Goal: Task Accomplishment & Management: Use online tool/utility

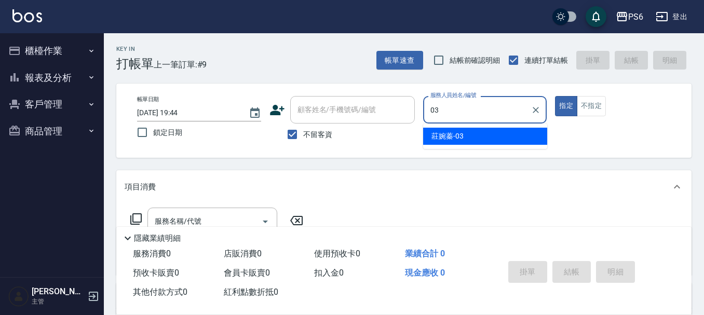
type input "莊婉蓁-03"
type button "true"
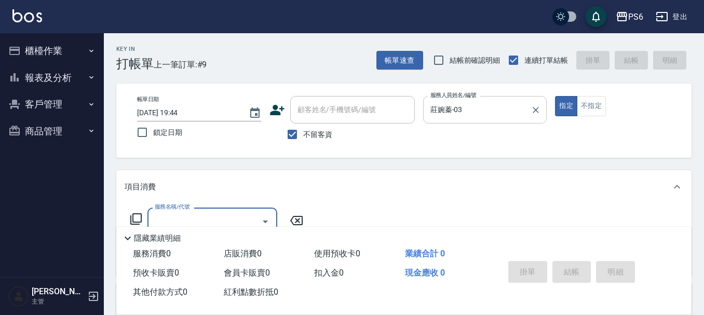
scroll to position [52, 0]
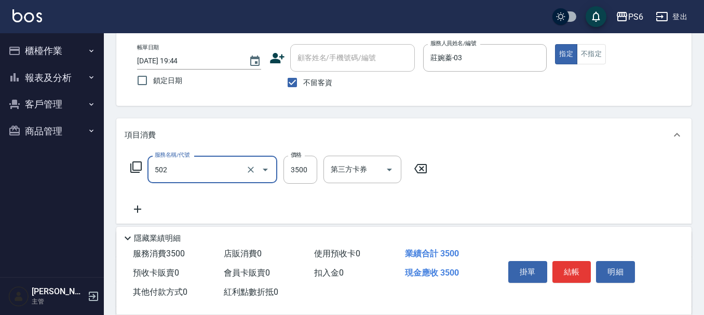
type input "水漾染髮(502)"
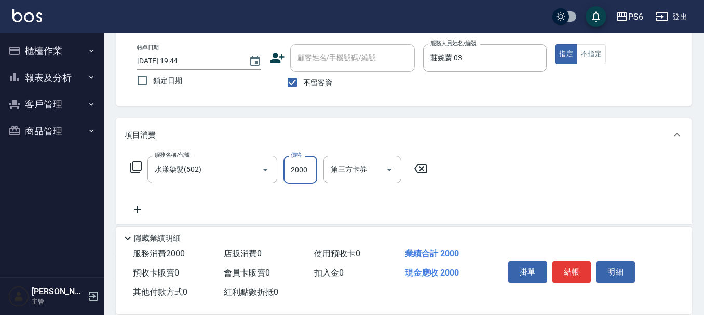
type input "2000"
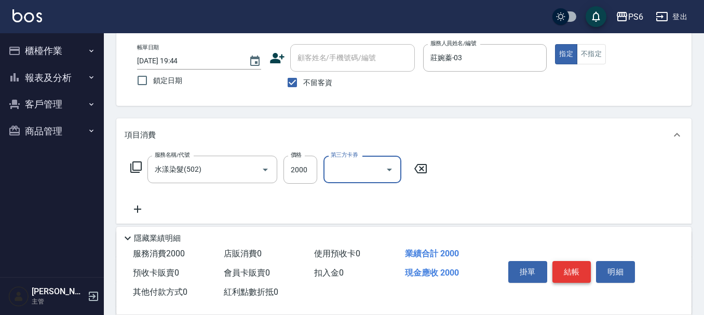
click at [567, 271] on button "結帳" at bounding box center [572, 272] width 39 height 22
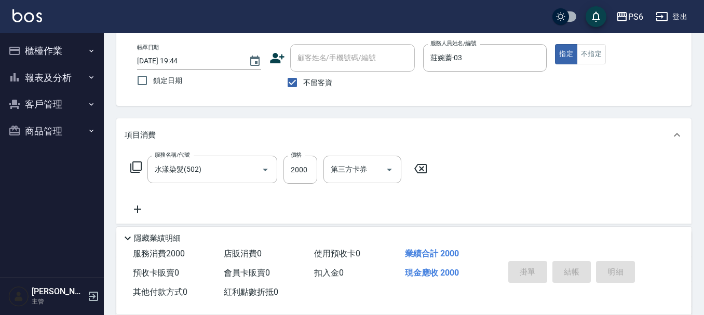
type input "[DATE] 20:18"
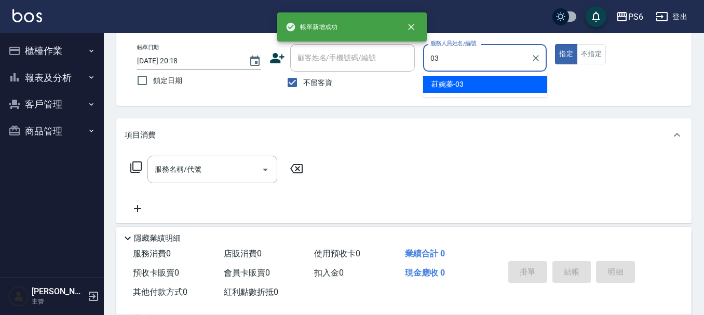
type input "莊婉蓁-03"
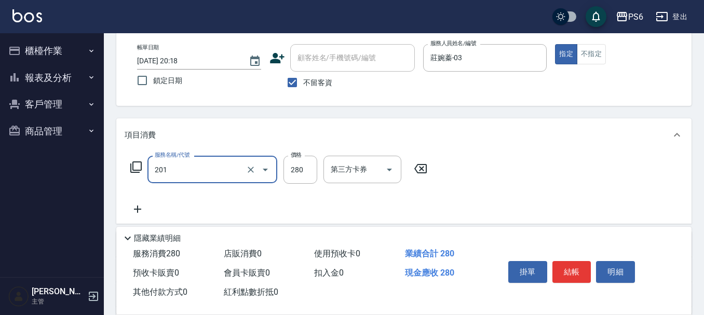
type input "一般洗髮(201)"
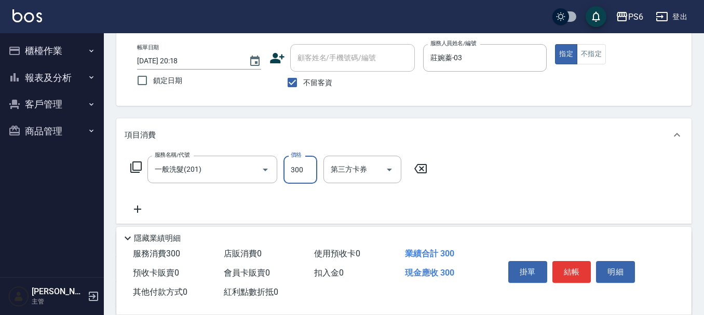
type input "300"
click at [576, 269] on button "結帳" at bounding box center [572, 272] width 39 height 22
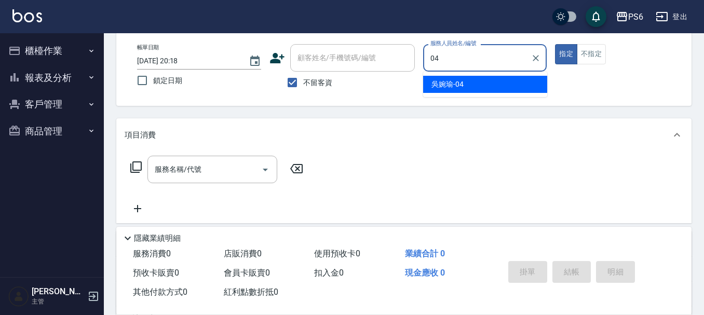
type input "吳婉瑜-04"
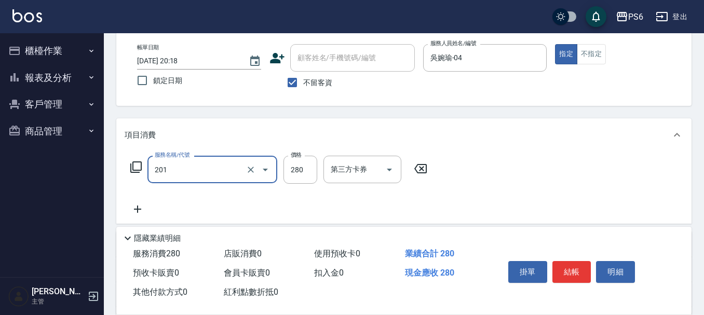
type input "一般洗髮(201)"
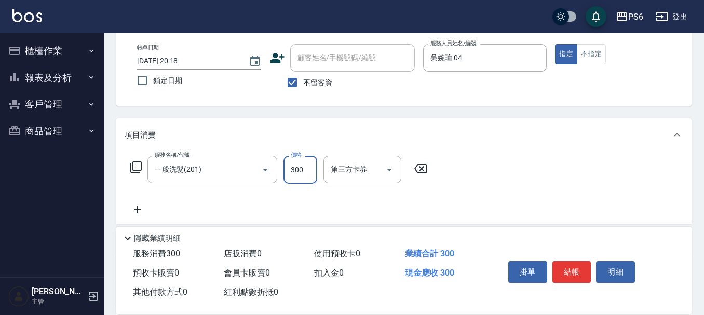
type input "300"
click at [575, 269] on button "結帳" at bounding box center [572, 272] width 39 height 22
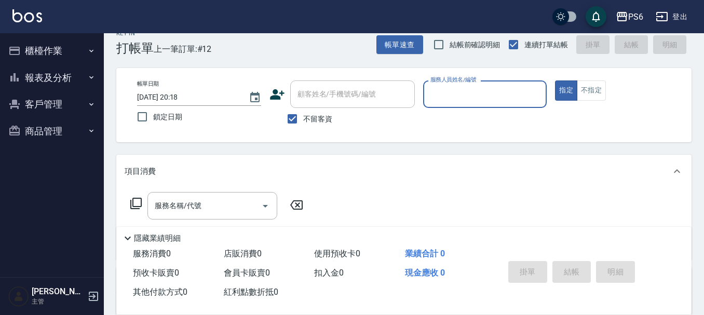
scroll to position [0, 0]
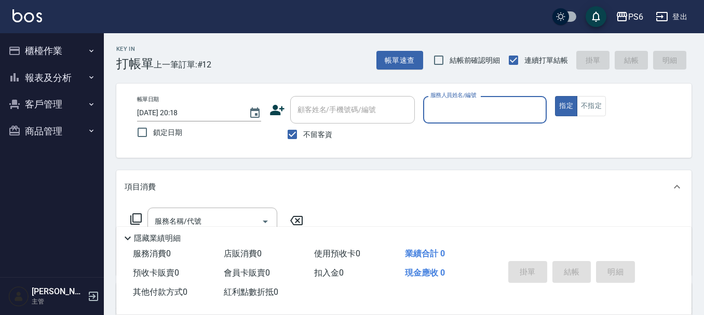
click at [72, 74] on button "報表及分析" at bounding box center [52, 77] width 96 height 27
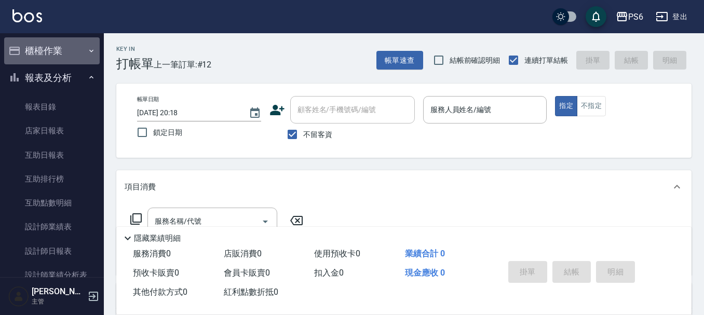
click at [60, 39] on button "櫃檯作業" at bounding box center [52, 50] width 96 height 27
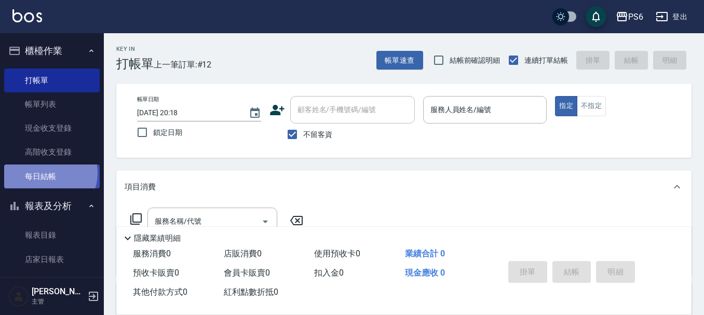
click at [48, 173] on link "每日結帳" at bounding box center [52, 177] width 96 height 24
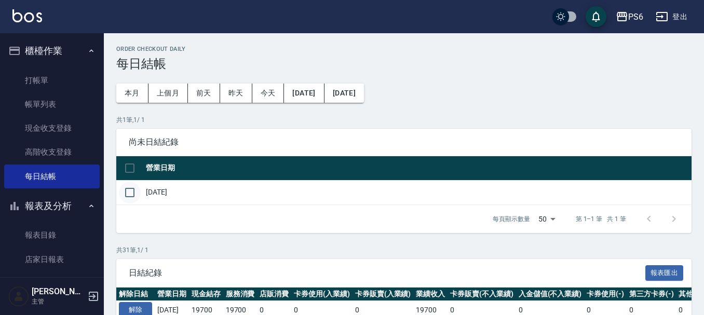
click at [133, 190] on input "checkbox" at bounding box center [130, 193] width 22 height 22
checkbox input "true"
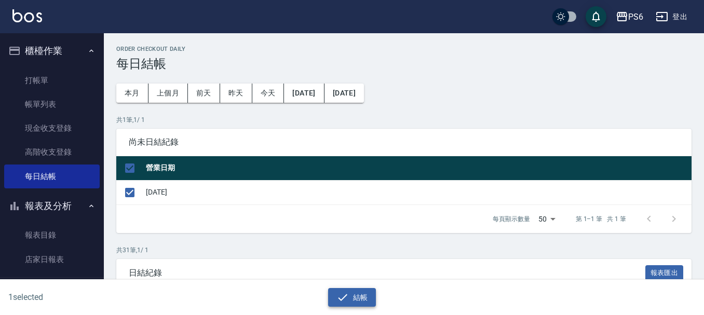
click at [359, 304] on button "結帳" at bounding box center [352, 297] width 48 height 19
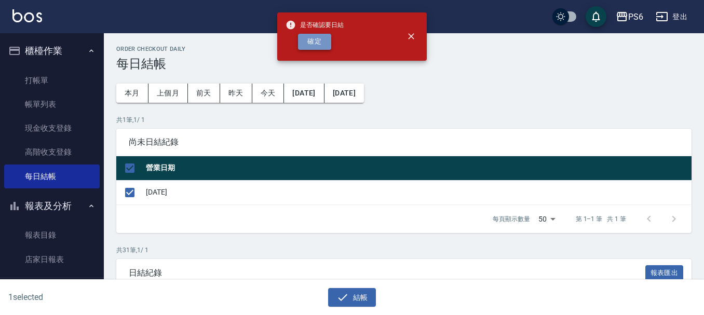
click at [315, 38] on button "確定" at bounding box center [314, 42] width 33 height 16
checkbox input "false"
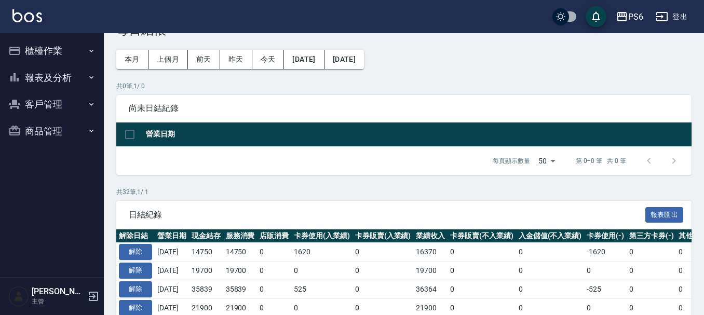
scroll to position [52, 0]
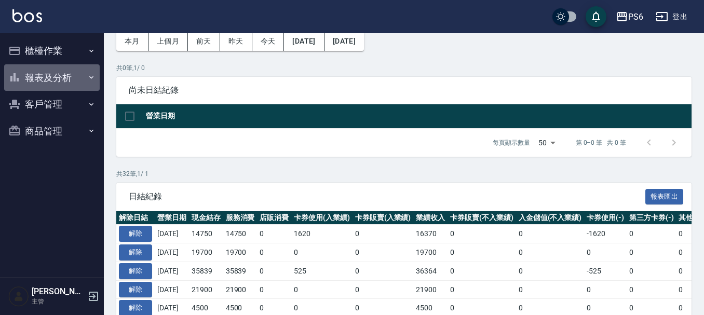
click at [70, 76] on button "報表及分析" at bounding box center [52, 77] width 96 height 27
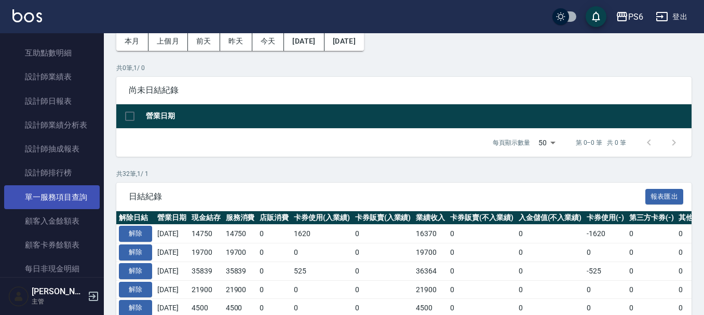
scroll to position [156, 0]
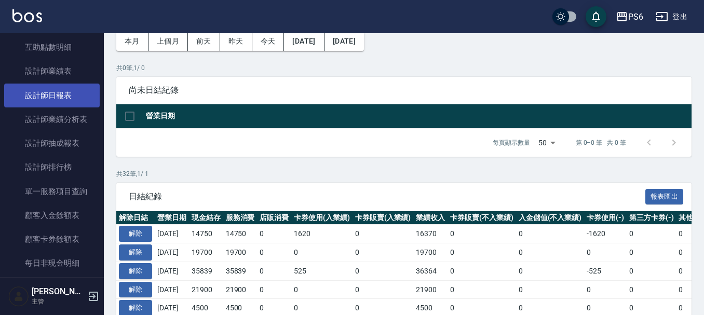
click at [73, 96] on link "設計師日報表" at bounding box center [52, 96] width 96 height 24
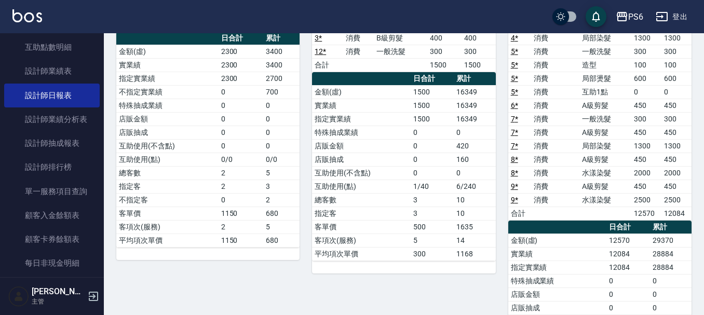
scroll to position [25, 0]
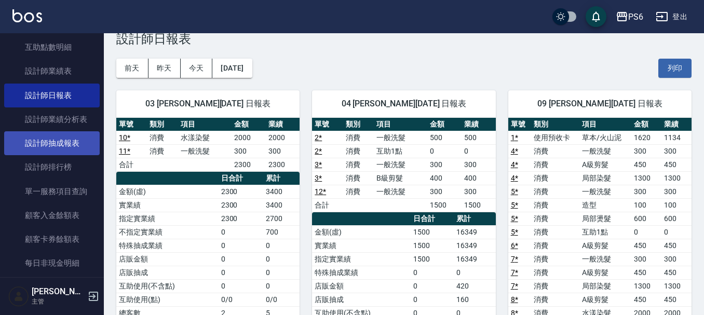
click at [64, 144] on link "設計師抽成報表" at bounding box center [52, 143] width 96 height 24
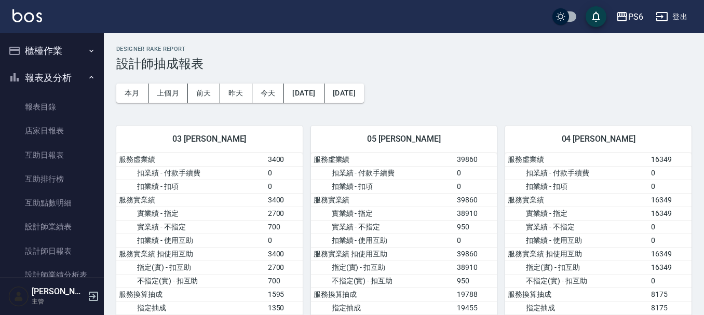
click at [57, 36] on ul "櫃檯作業 打帳單 帳單列表 現金收支登錄 高階收支登錄 每日結帳 報表及分析 報表目錄 店家日報表 互助日報表 互助排行榜 互助點數明細 設計師業績表 設計師…" at bounding box center [52, 299] width 96 height 532
click at [57, 44] on button "櫃檯作業" at bounding box center [52, 50] width 96 height 27
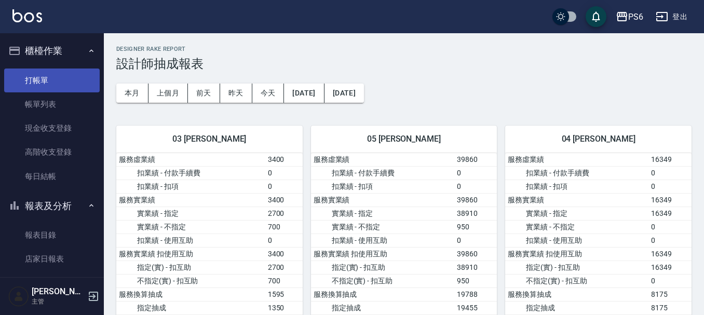
click at [57, 75] on link "打帳單" at bounding box center [52, 81] width 96 height 24
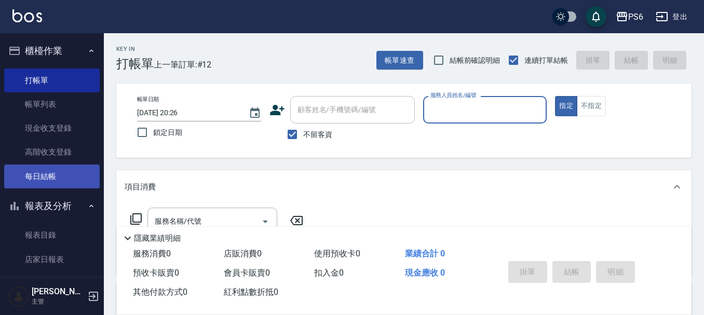
click at [43, 178] on link "每日結帳" at bounding box center [52, 177] width 96 height 24
